Goal: Task Accomplishment & Management: Manage account settings

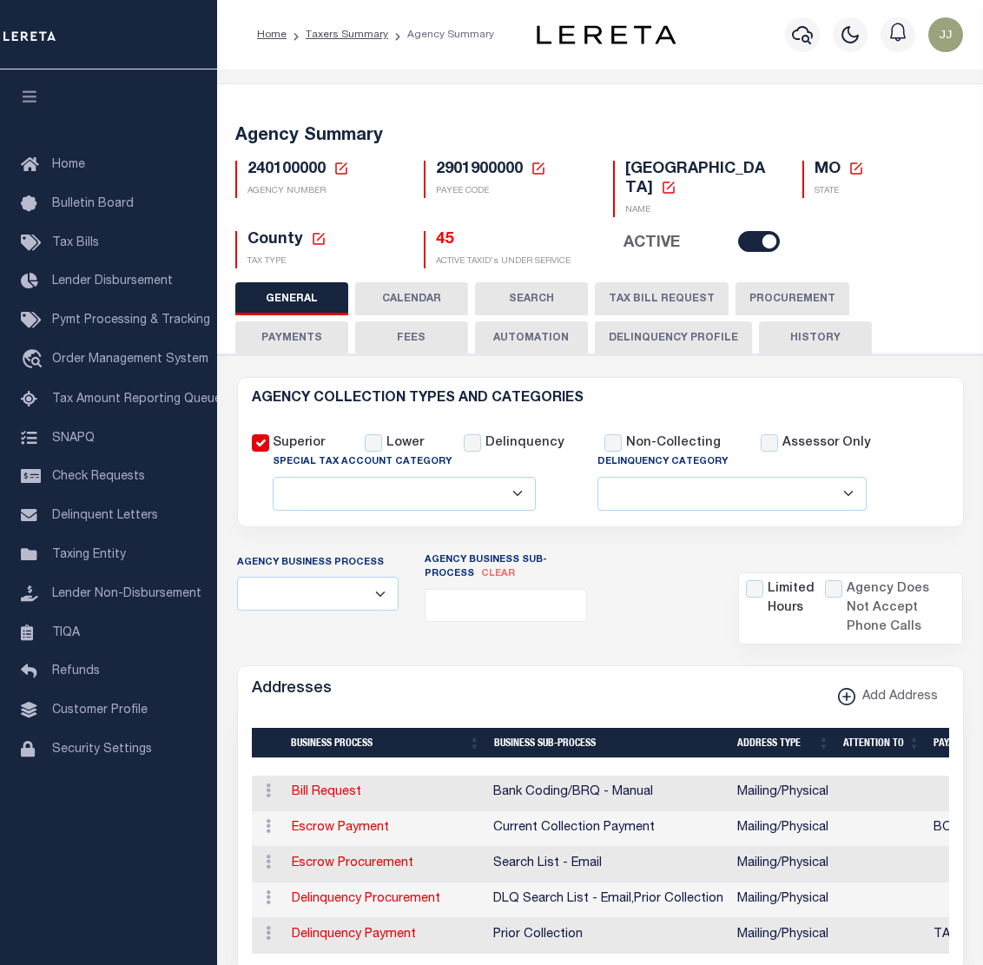
select select
click at [145, 883] on div "Home Bulletin Board Tax Bills Lender Disbursement Pymt Processing & Tracking tr…" at bounding box center [108, 517] width 217 height 896
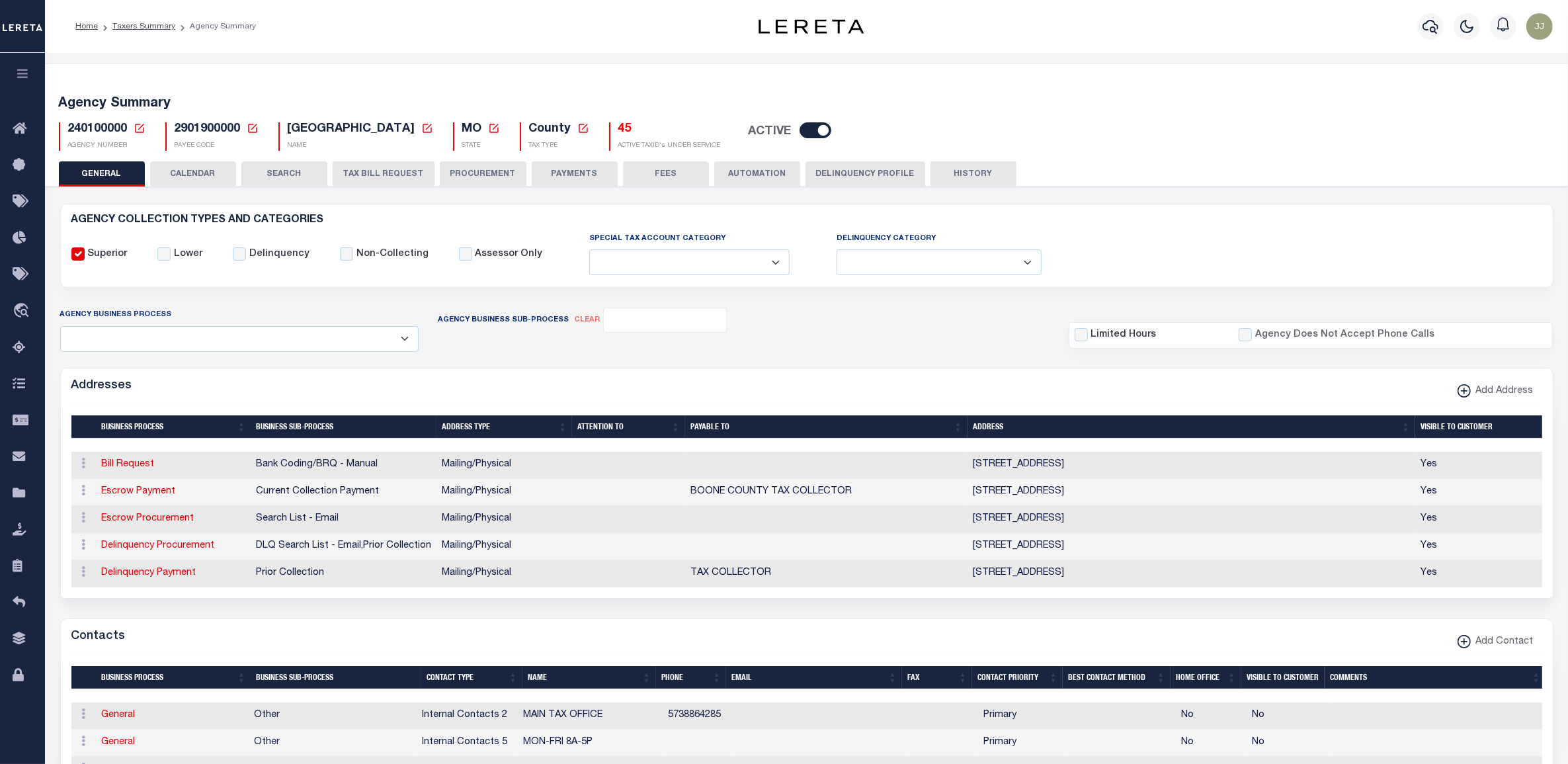
click at [141, 134] on link at bounding box center [139, 129] width 12 height 12
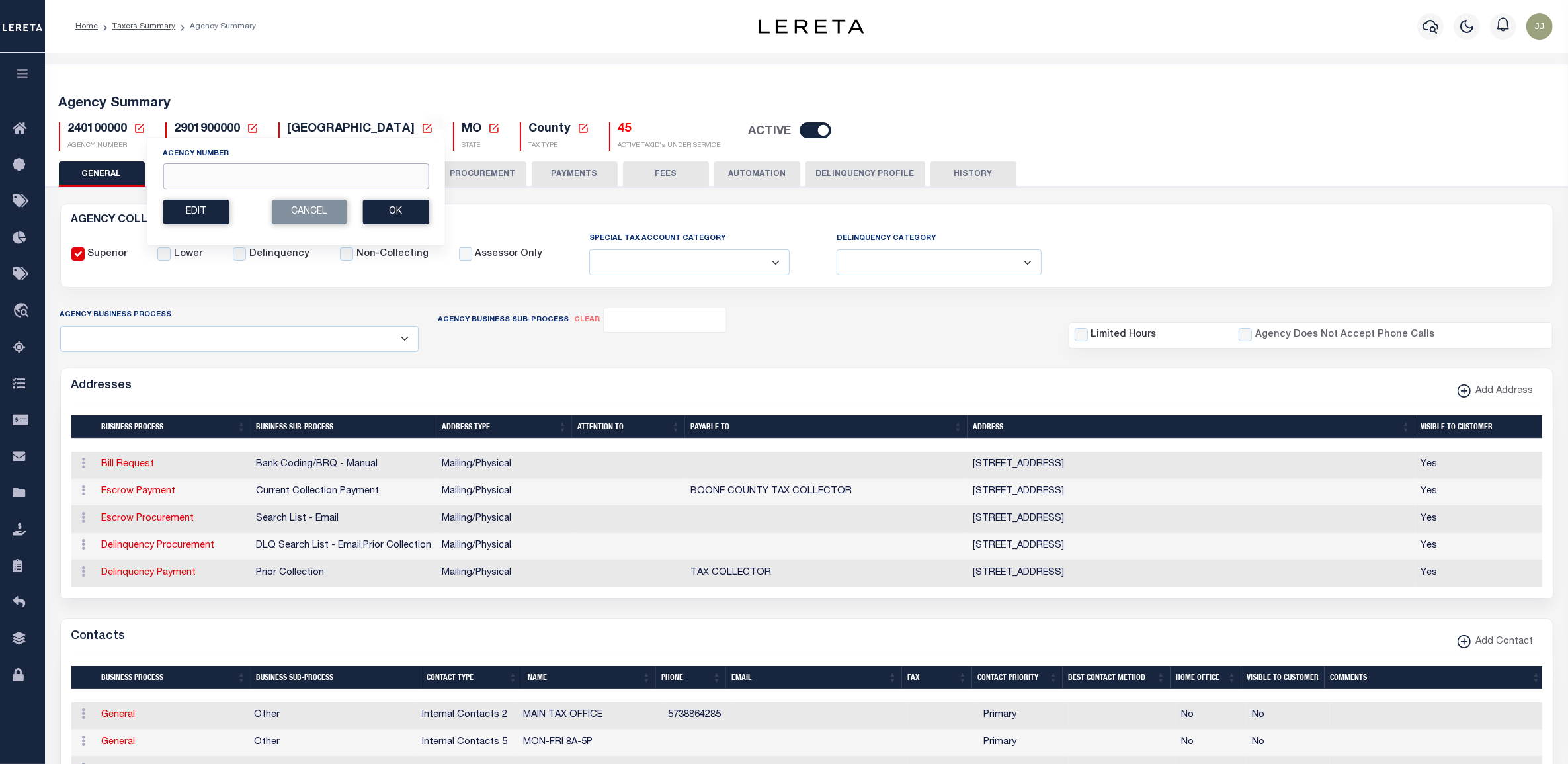
click at [206, 181] on input "Agency Number" at bounding box center [295, 177] width 266 height 26
paste input "220840000"
type input "220840000"
click at [371, 210] on button "Ok" at bounding box center [395, 212] width 66 height 24
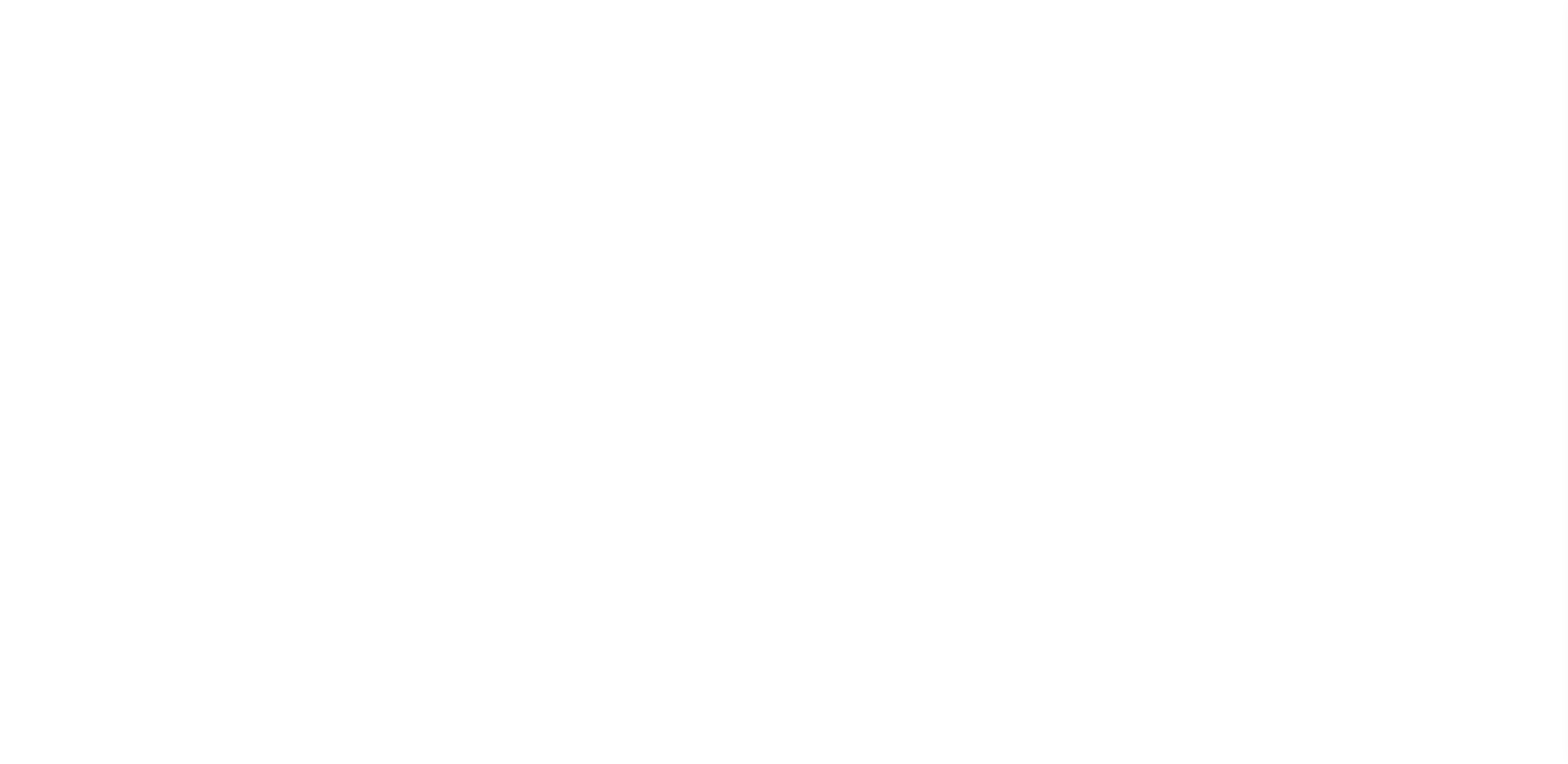
select select
checkbox input "false"
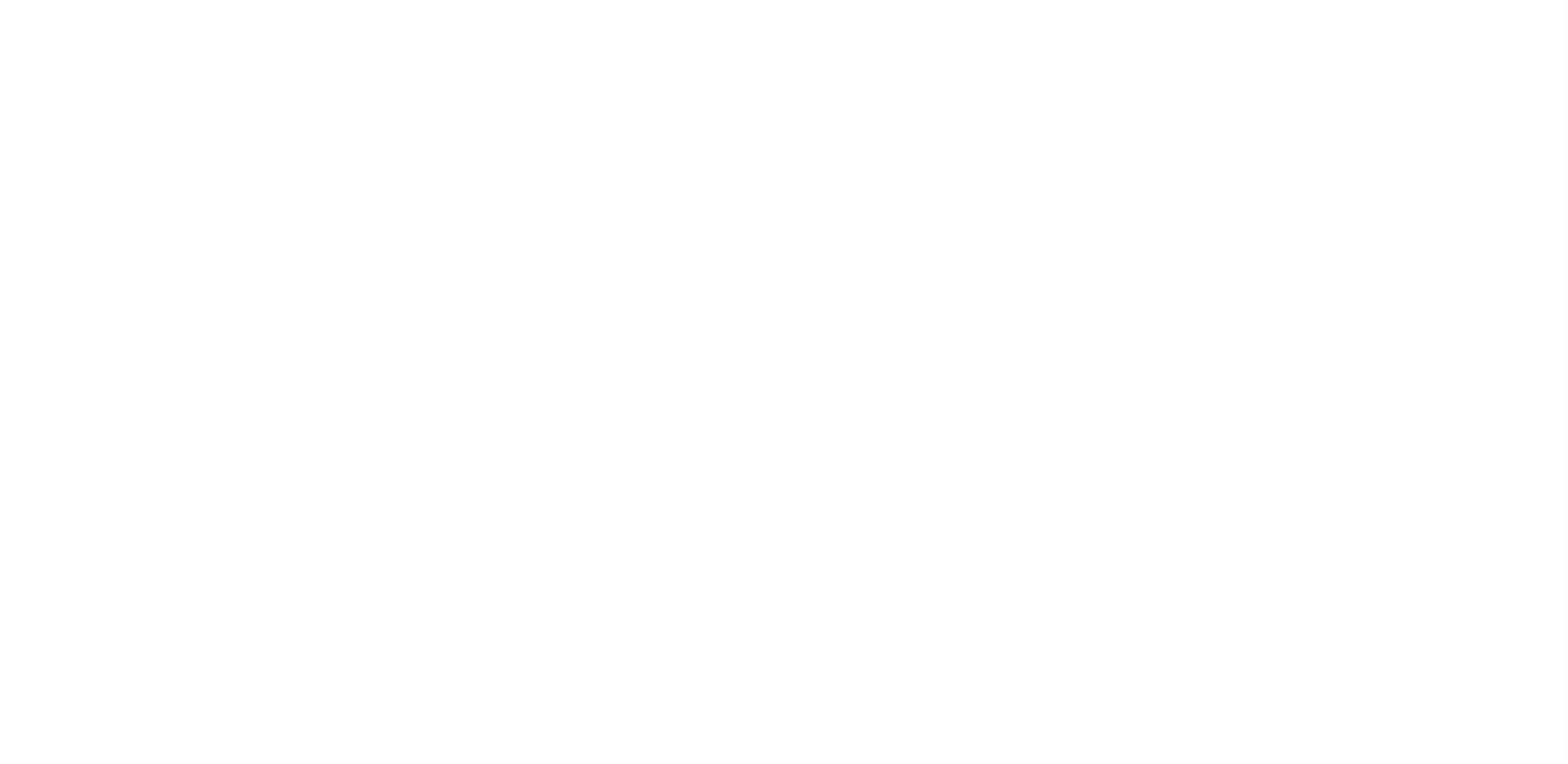
checkbox input "false"
type input "2716700000"
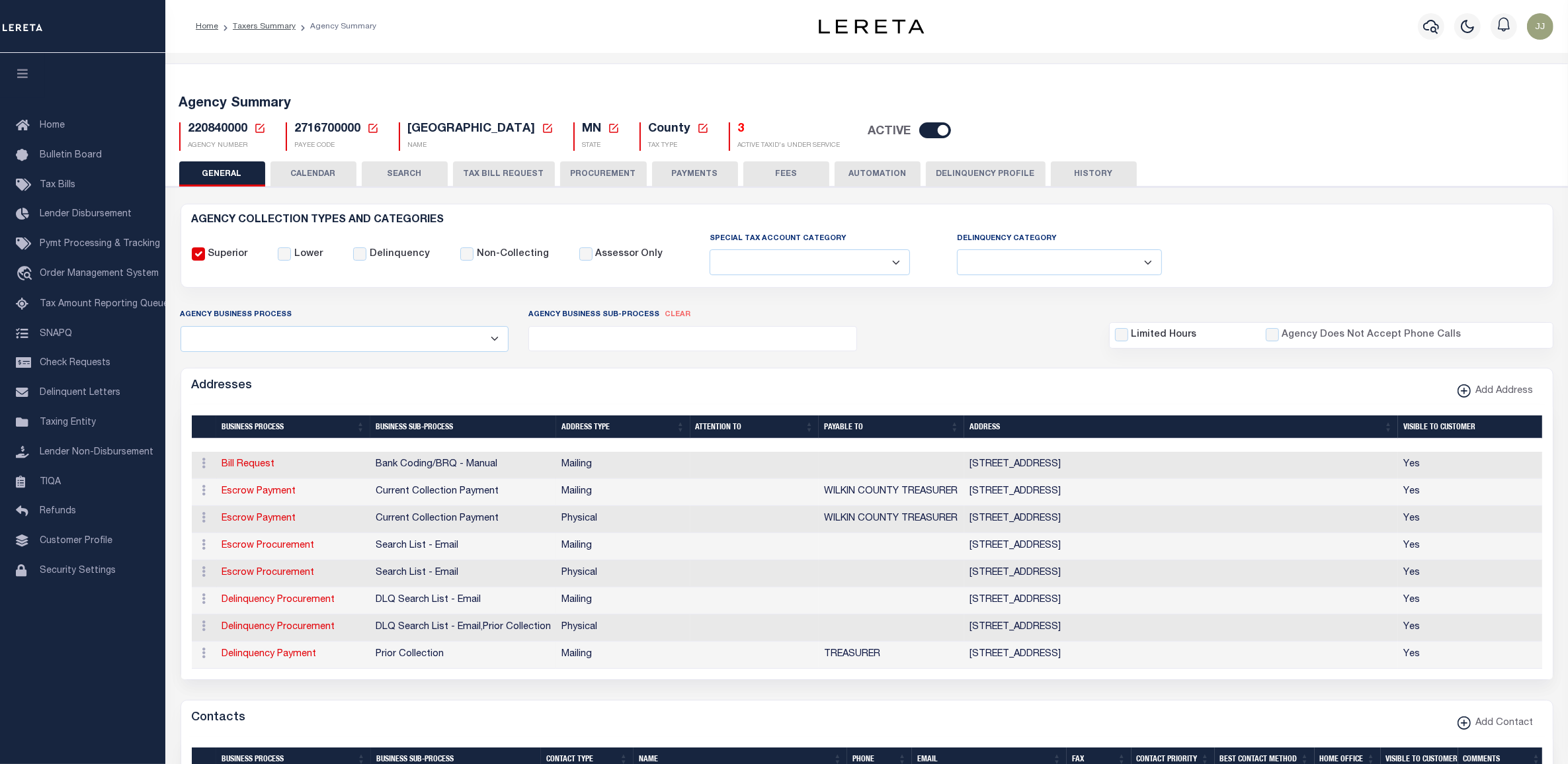
drag, startPoint x: 536, startPoint y: 164, endPoint x: 299, endPoint y: 244, distance: 250.1
click at [536, 164] on button "TAX BILL REQUEST" at bounding box center [504, 174] width 102 height 25
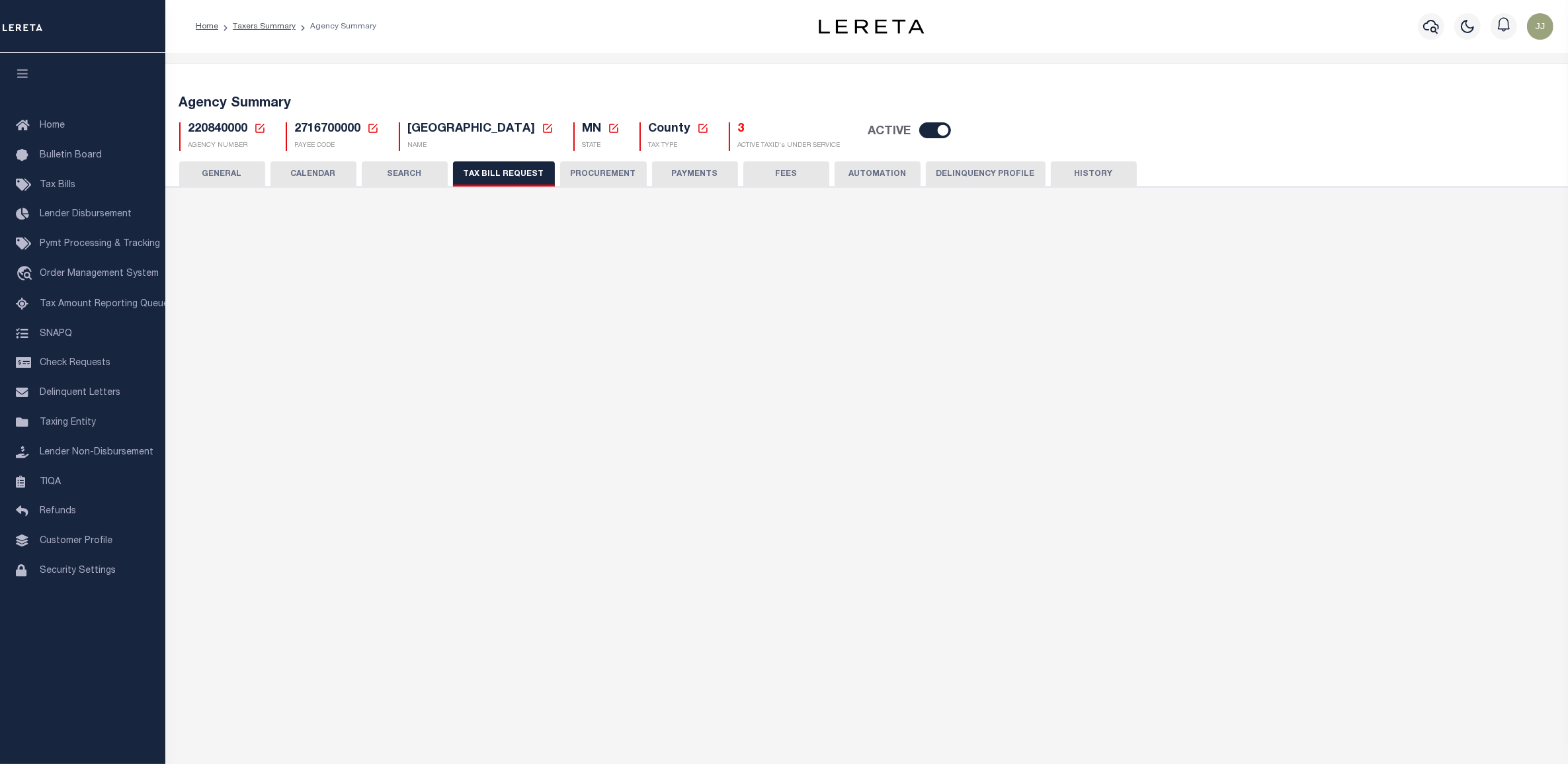
select select "27"
checkbox input "false"
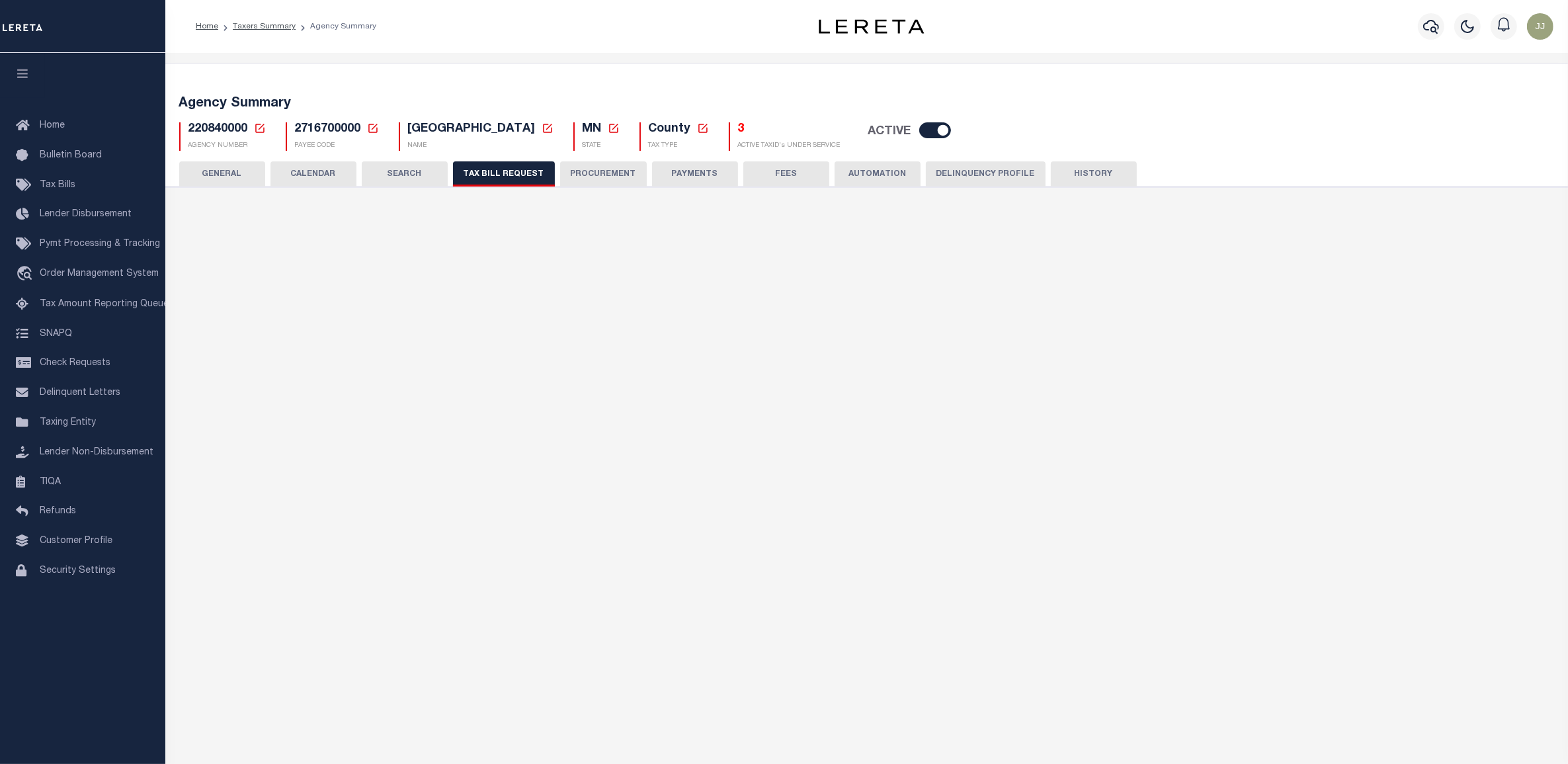
select select "20"
select select "false"
select select
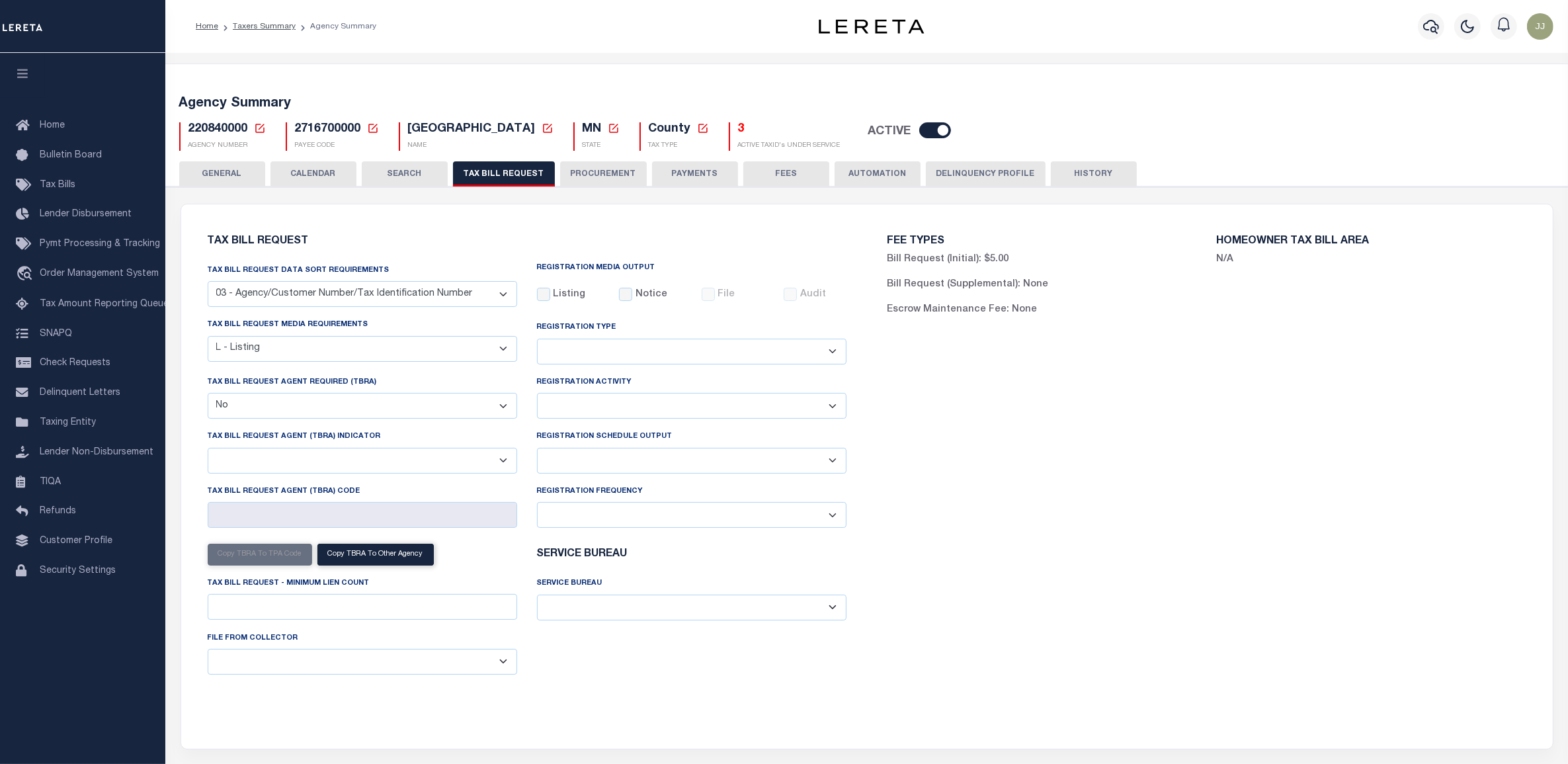
click at [490, 355] on select "A - Listing, File B - Blank Disk E - Notice, Listing F - Form G - Survey L - Li…" at bounding box center [362, 349] width 310 height 26
select select "22"
click at [208, 337] on select "A - Listing, File B - Blank Disk E - Notice, Listing F - Form G - Survey L - Li…" at bounding box center [362, 349] width 310 height 26
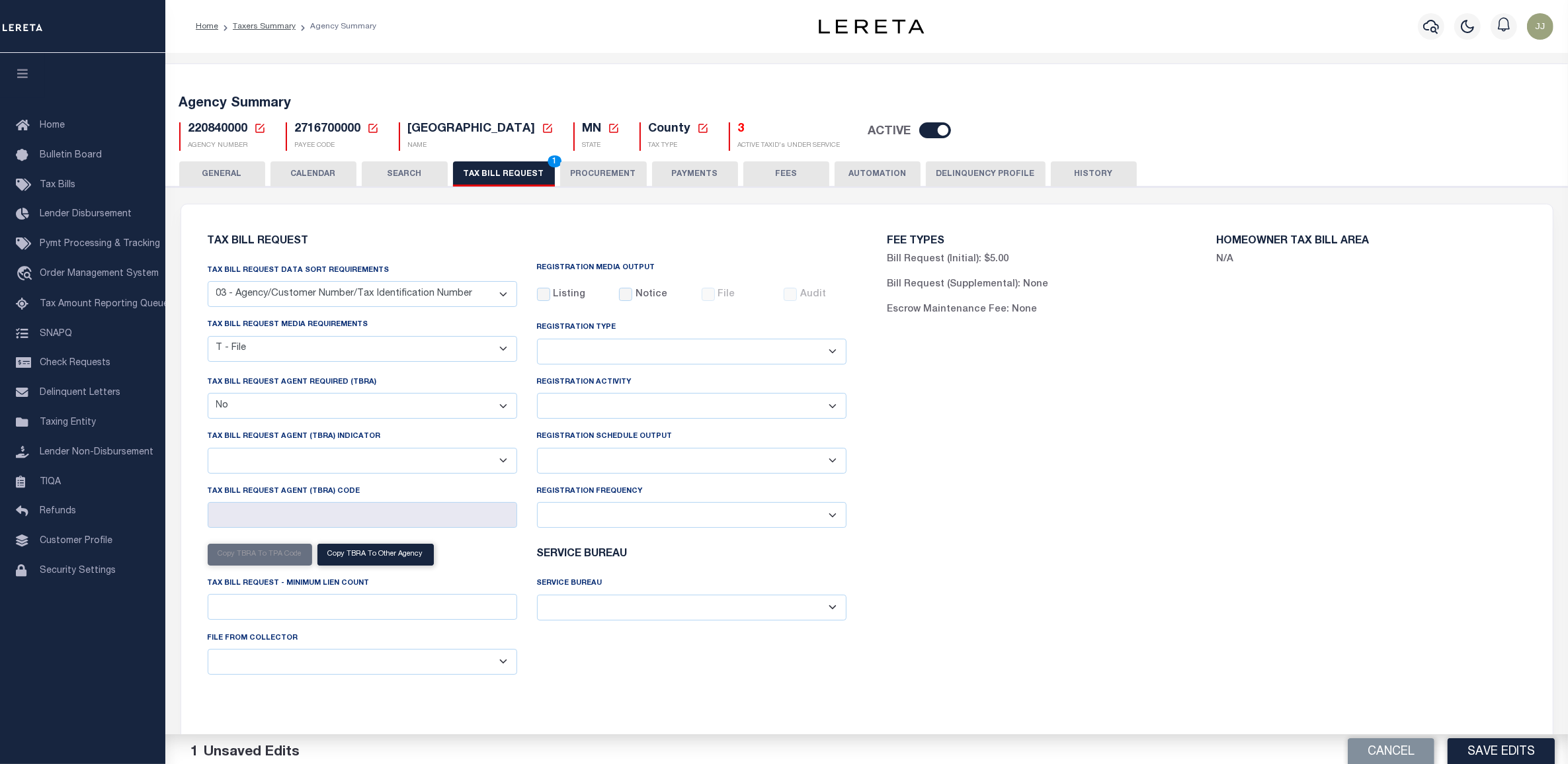
click at [564, 456] on select "Delta File Full File" at bounding box center [691, 461] width 310 height 26
select select "1"
click at [537, 451] on select "Delta File Full File" at bounding box center [691, 461] width 310 height 26
click at [1505, 744] on button "Save Edits" at bounding box center [1501, 746] width 107 height 28
